Goal: Check status: Check status

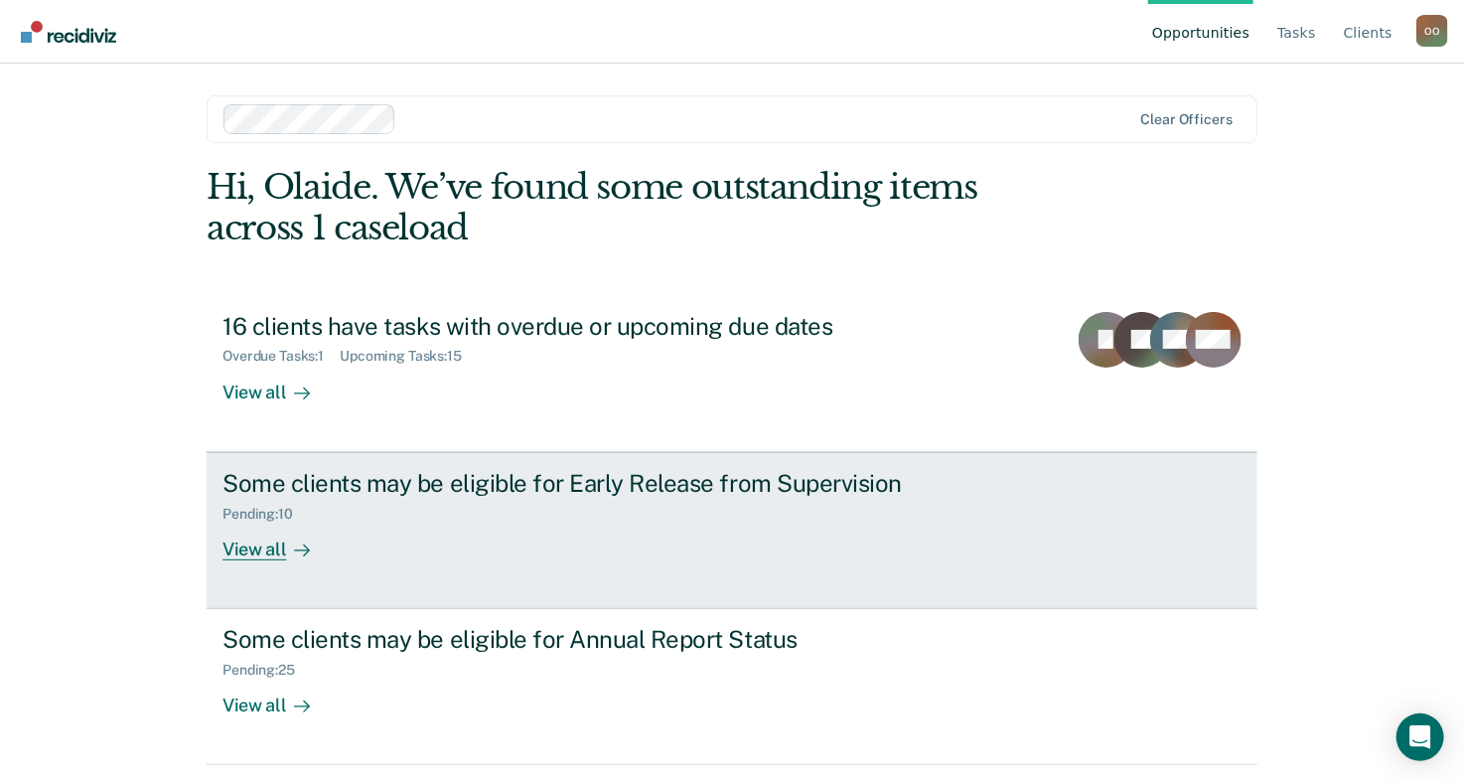
click at [253, 549] on div "View all" at bounding box center [278, 541] width 111 height 39
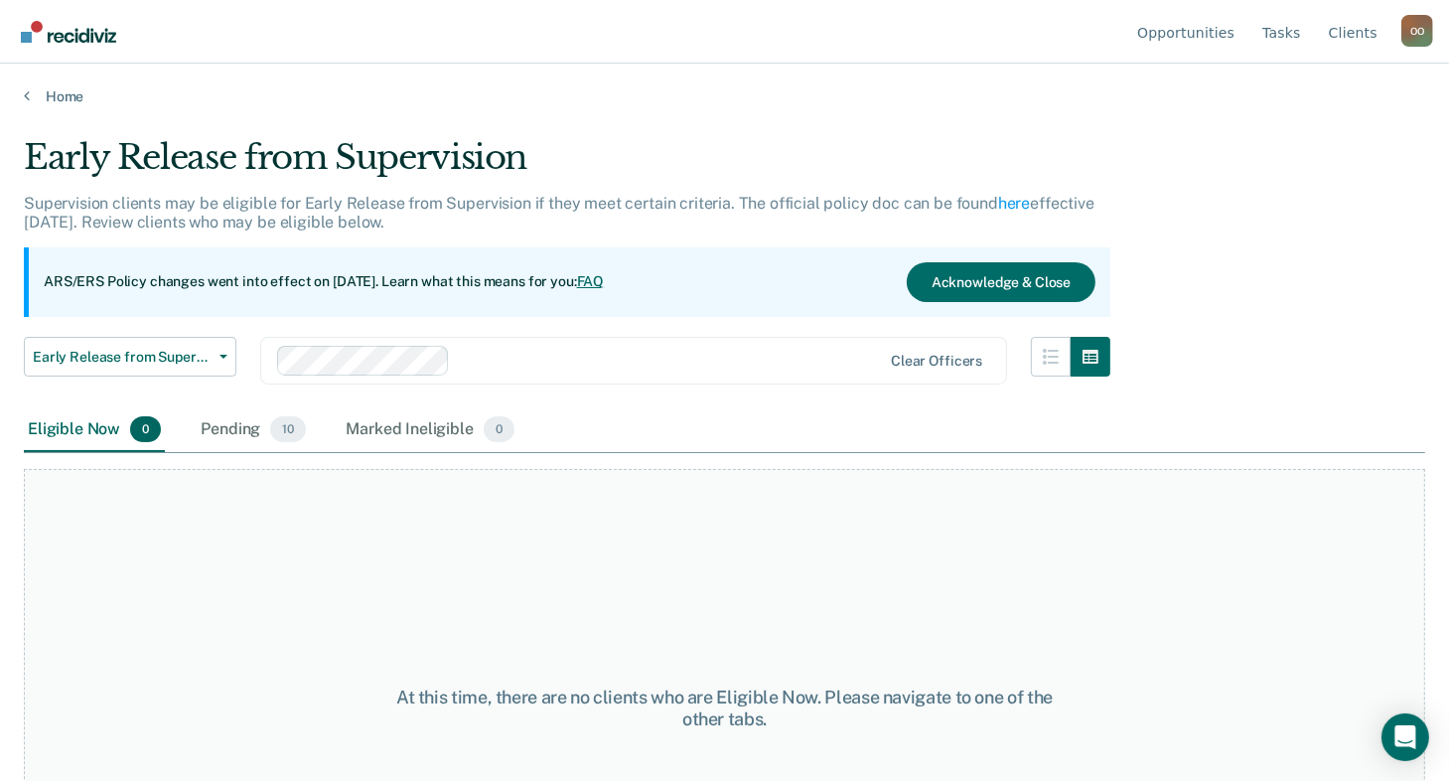
scroll to position [99, 0]
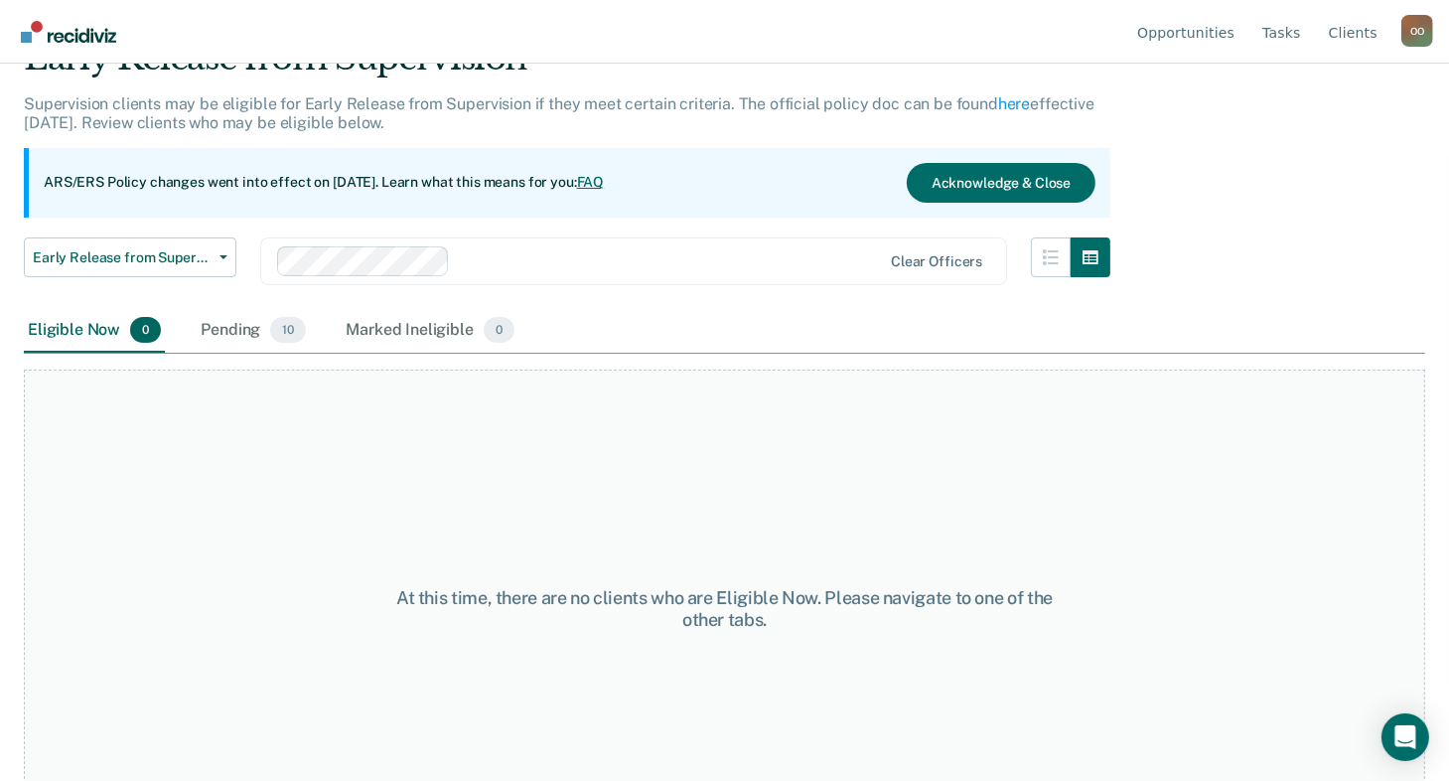
click at [244, 324] on div "Pending 10" at bounding box center [253, 331] width 113 height 44
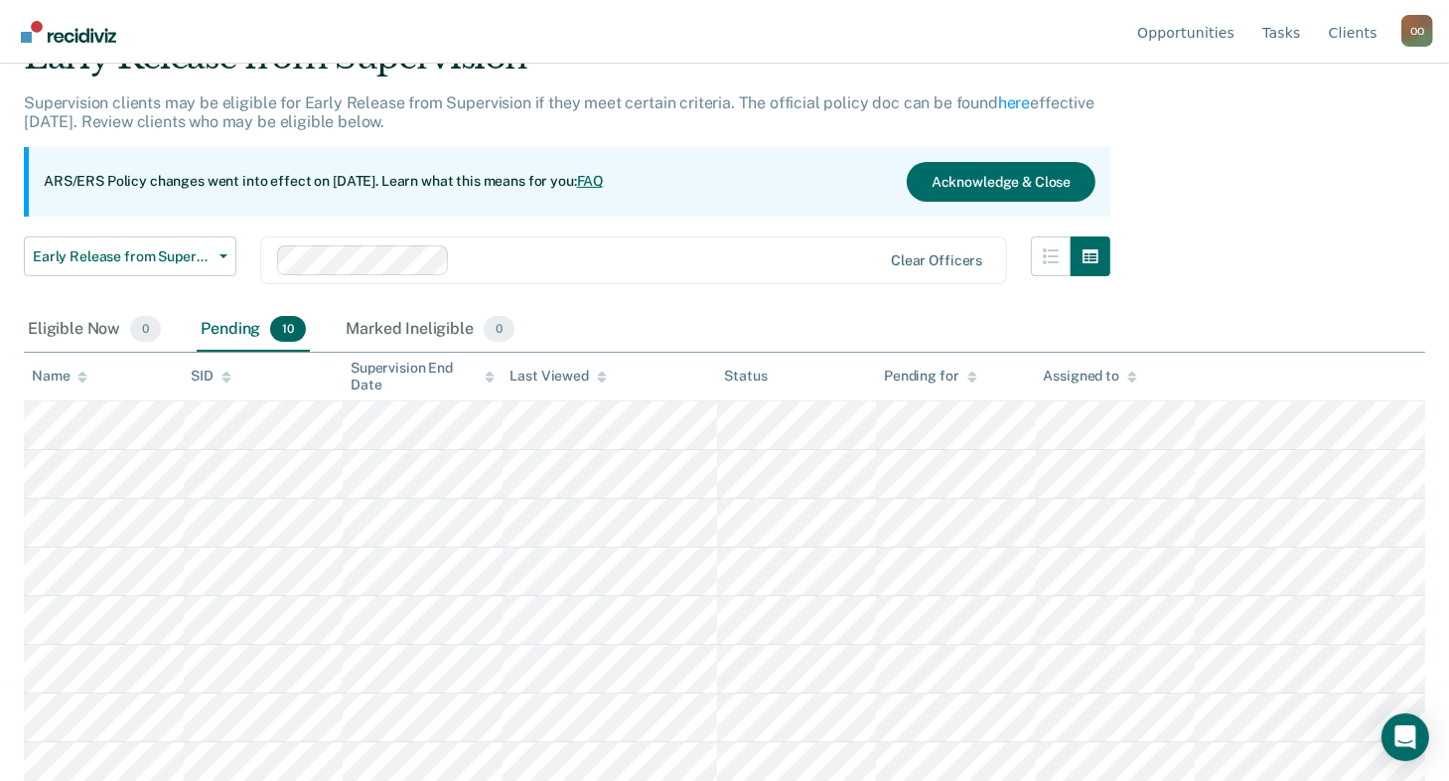
scroll to position [0, 0]
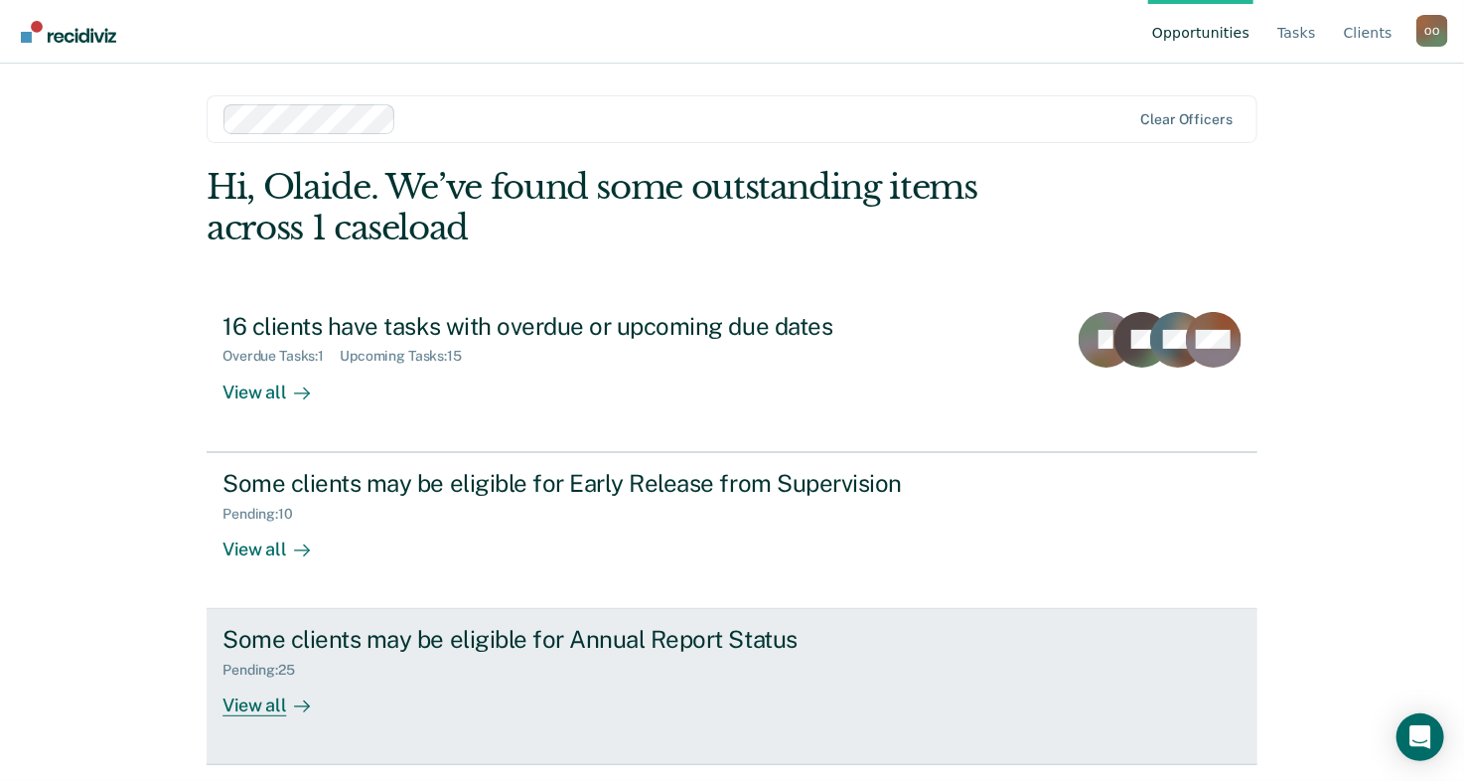
click at [264, 710] on div "View all" at bounding box center [278, 698] width 111 height 39
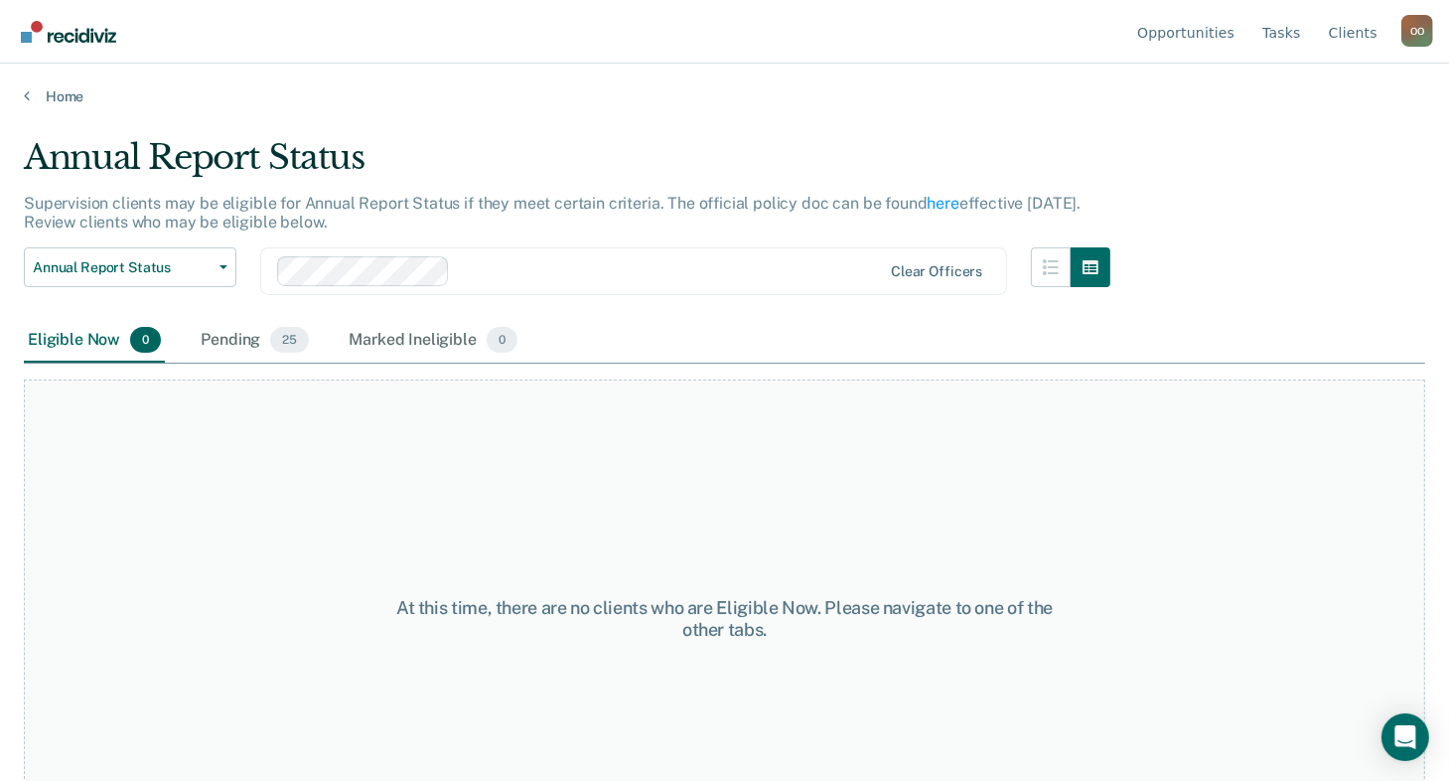
click at [267, 344] on div "Pending 25" at bounding box center [255, 341] width 116 height 44
